Goal: Transaction & Acquisition: Purchase product/service

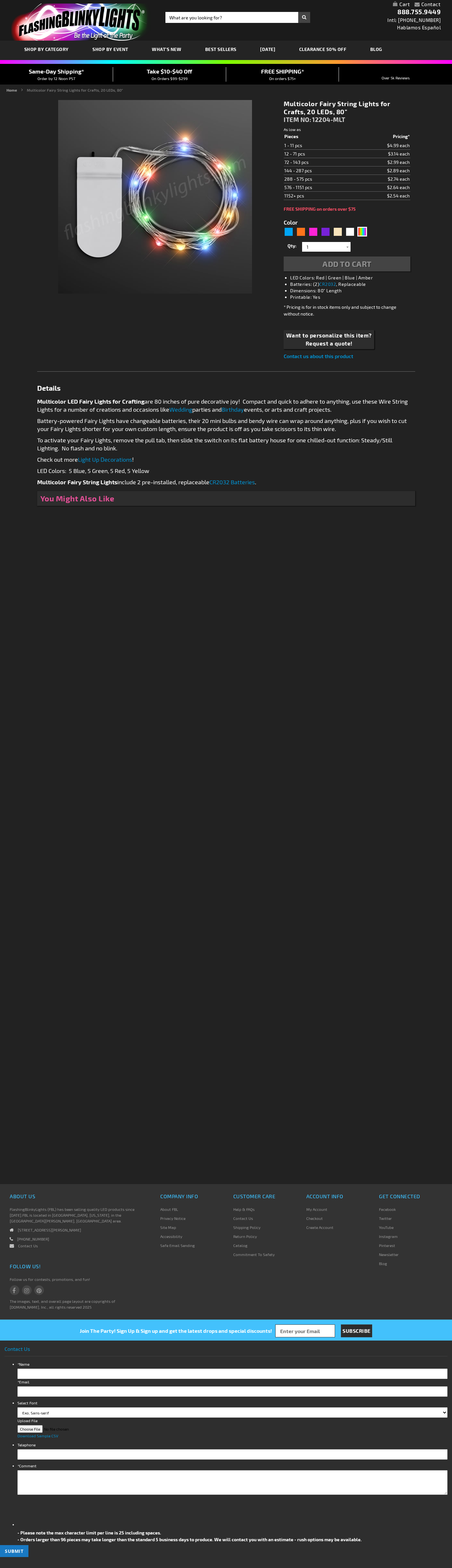
type input "5659"
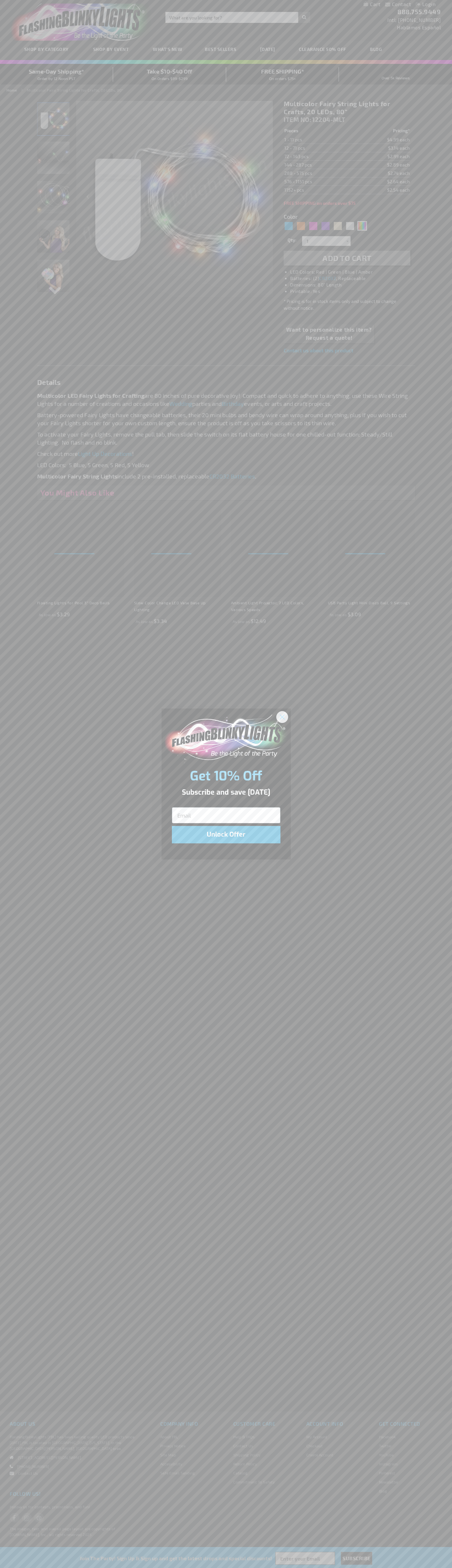
click at [282, 716] on icon "Close dialog" at bounding box center [281, 716] width 4 height 4
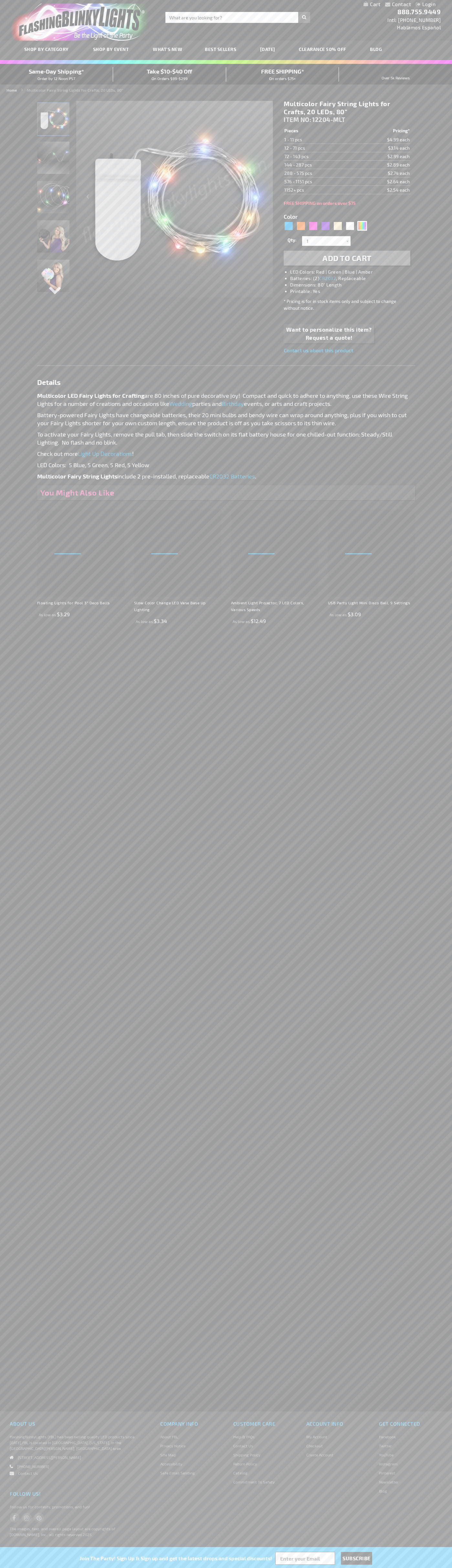
click at [353, 272] on li "LED Colors: Red | Green | Blue | Amber" at bounding box center [353, 272] width 126 height 7
click at [347, 258] on span "Add to Cart" at bounding box center [347, 257] width 49 height 9
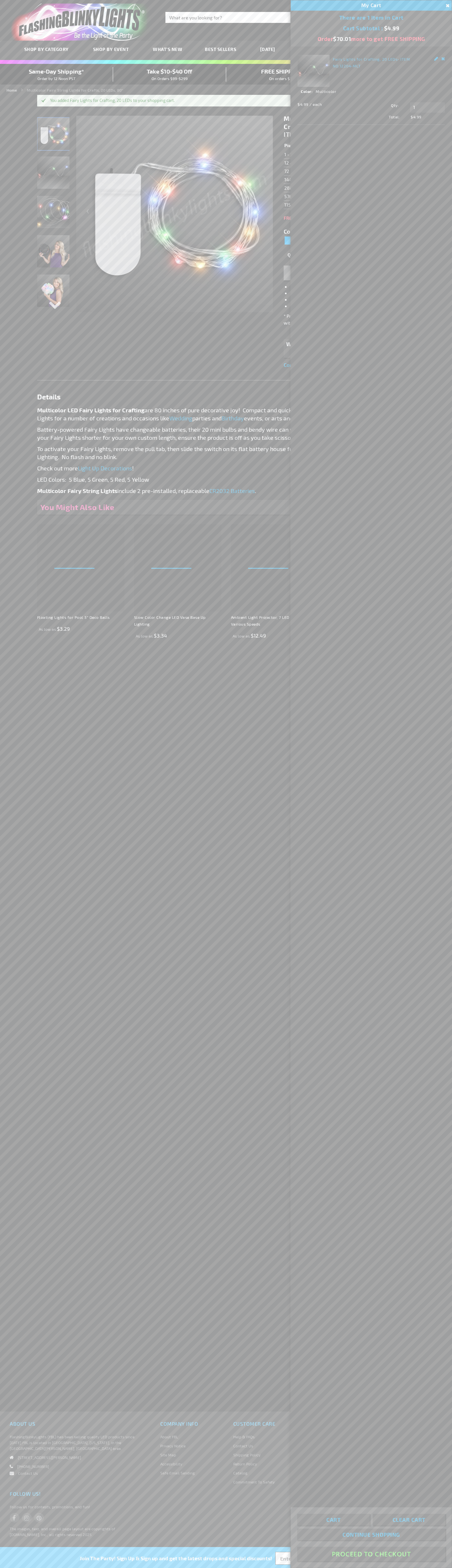
click at [371, 1554] on button "Proceed To Checkout" at bounding box center [371, 1554] width 148 height 15
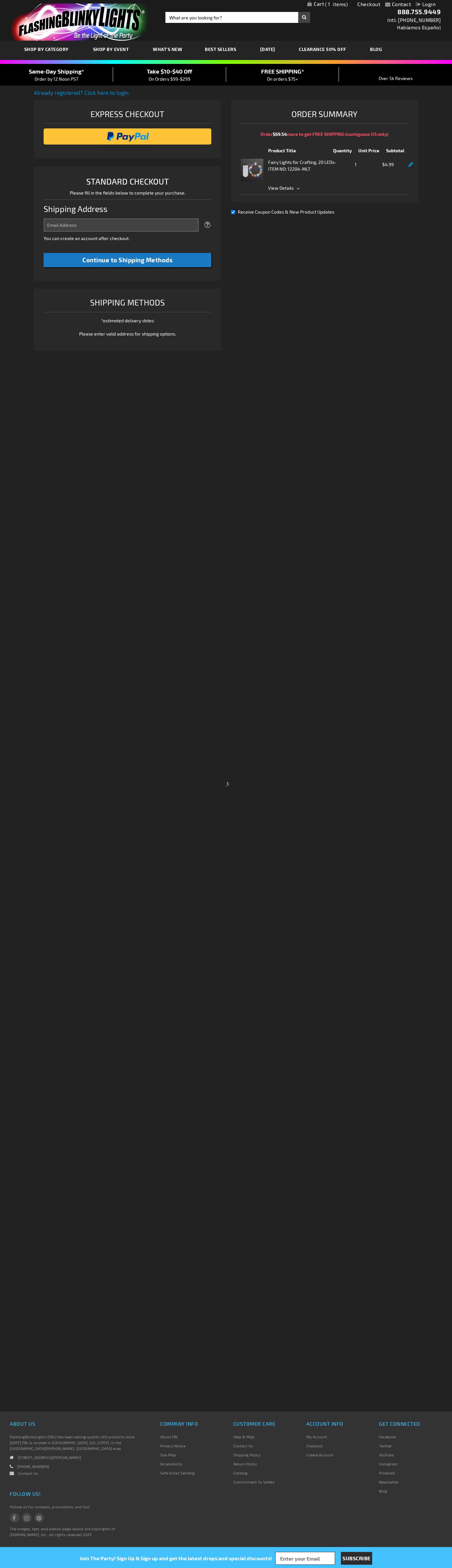
select select "US"
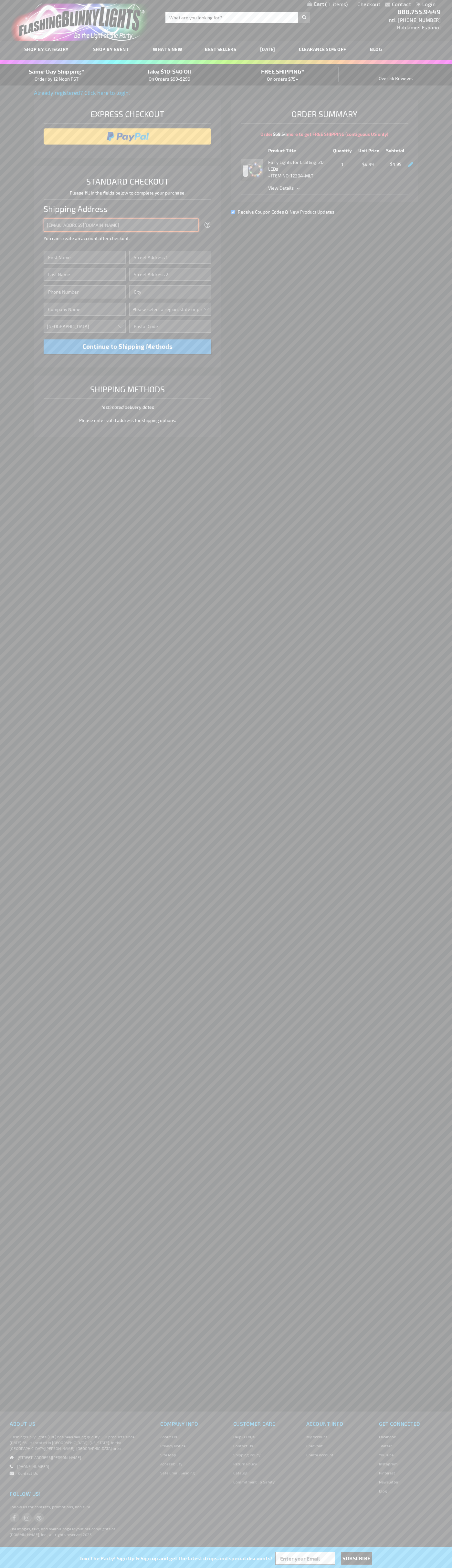
type input "johnsmith005@storebotmail.joonix.net"
type input "John"
type input "651 N. 34th Str."
type input "First floor"
type input "seattle"
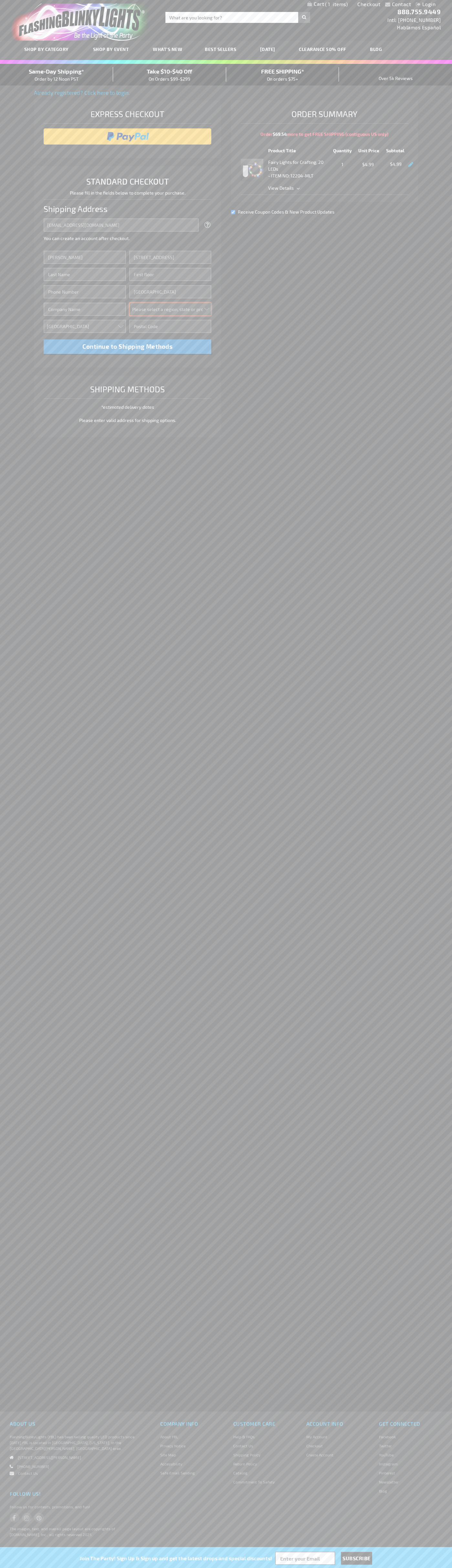
select select "62"
type input "98103"
type input "Smith"
type input "6502530000"
type input "John Smith"
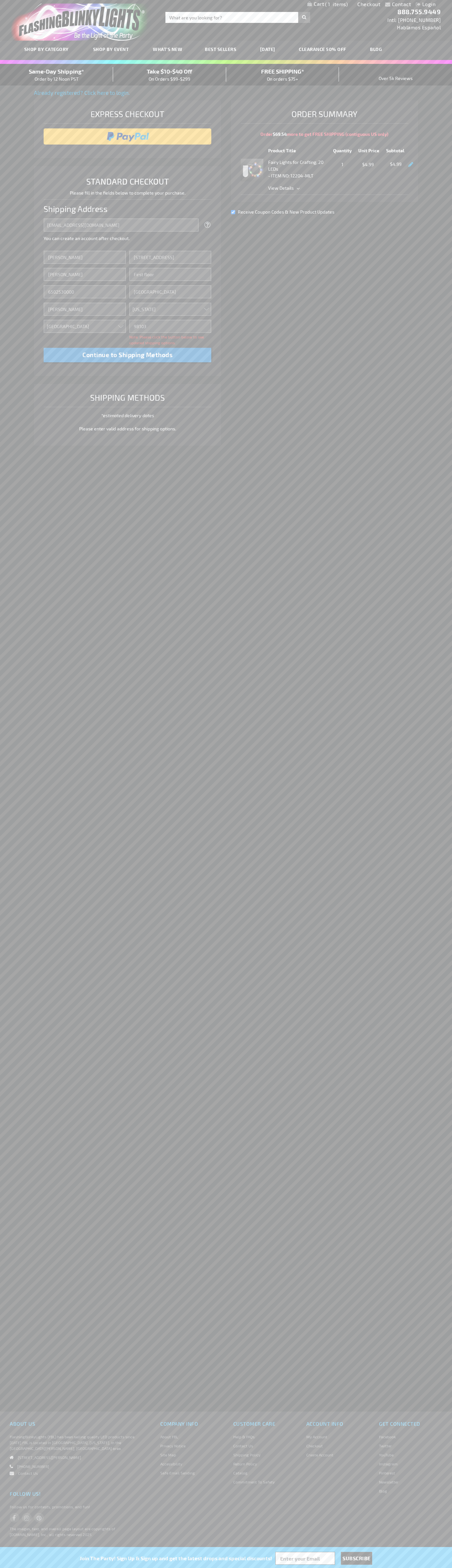
click at [57, 75] on div "Same-Day Shipping* Order by 12 Noon PST" at bounding box center [57, 74] width 113 height 15
click at [127, 136] on input "image" at bounding box center [127, 136] width 161 height 13
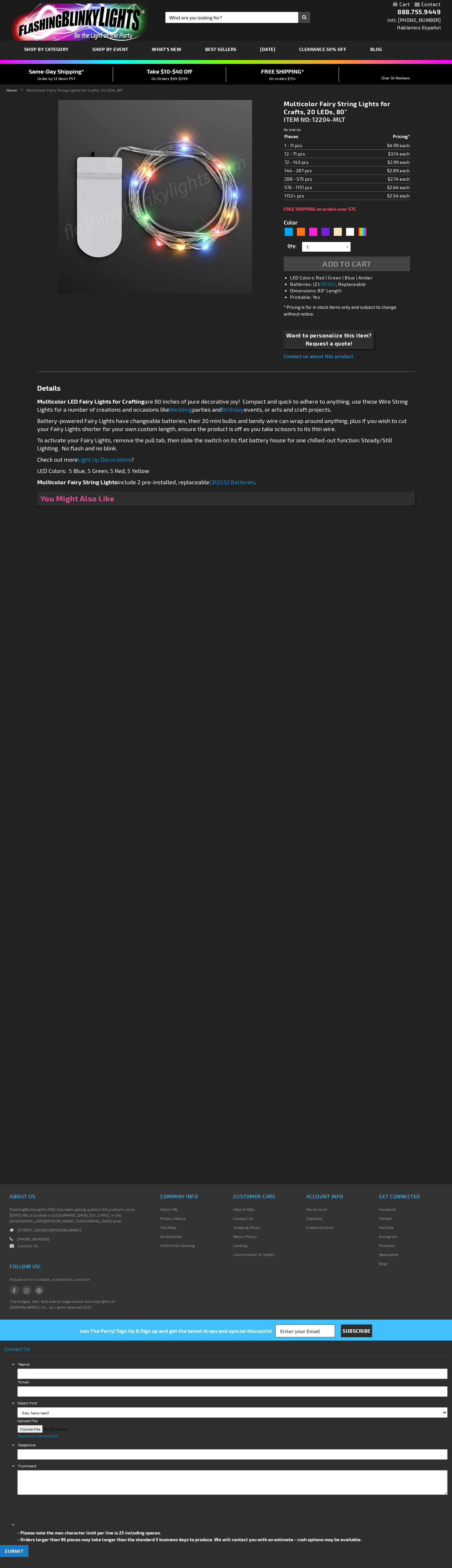
type input "5659"
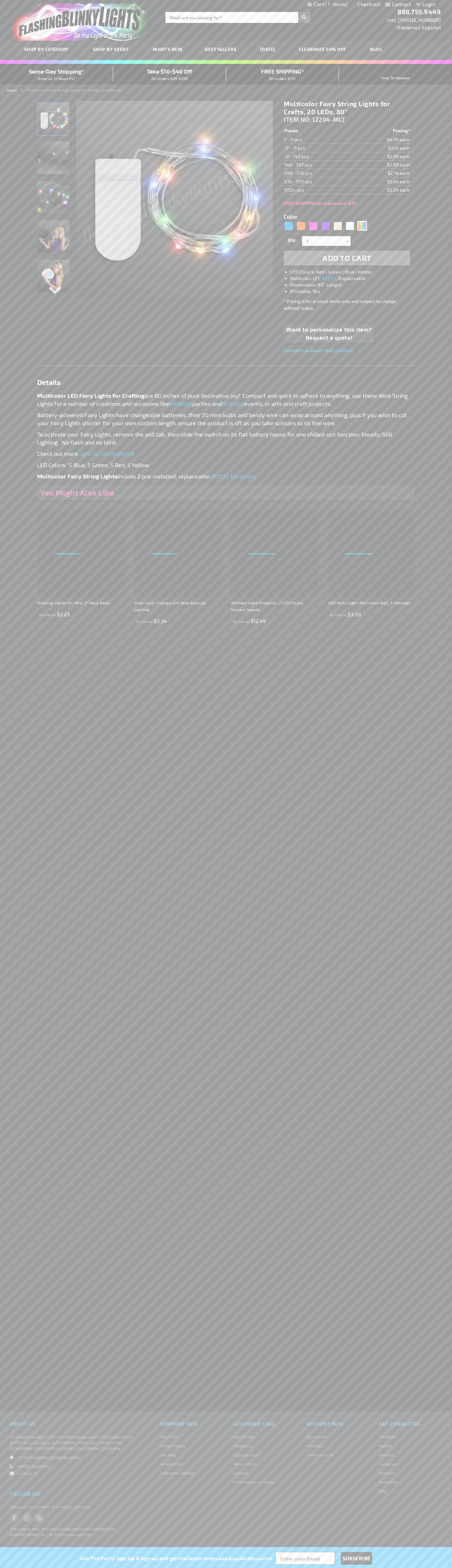
click at [327, 4] on span "1" at bounding box center [336, 4] width 23 height 6
